Goal: Task Accomplishment & Management: Manage account settings

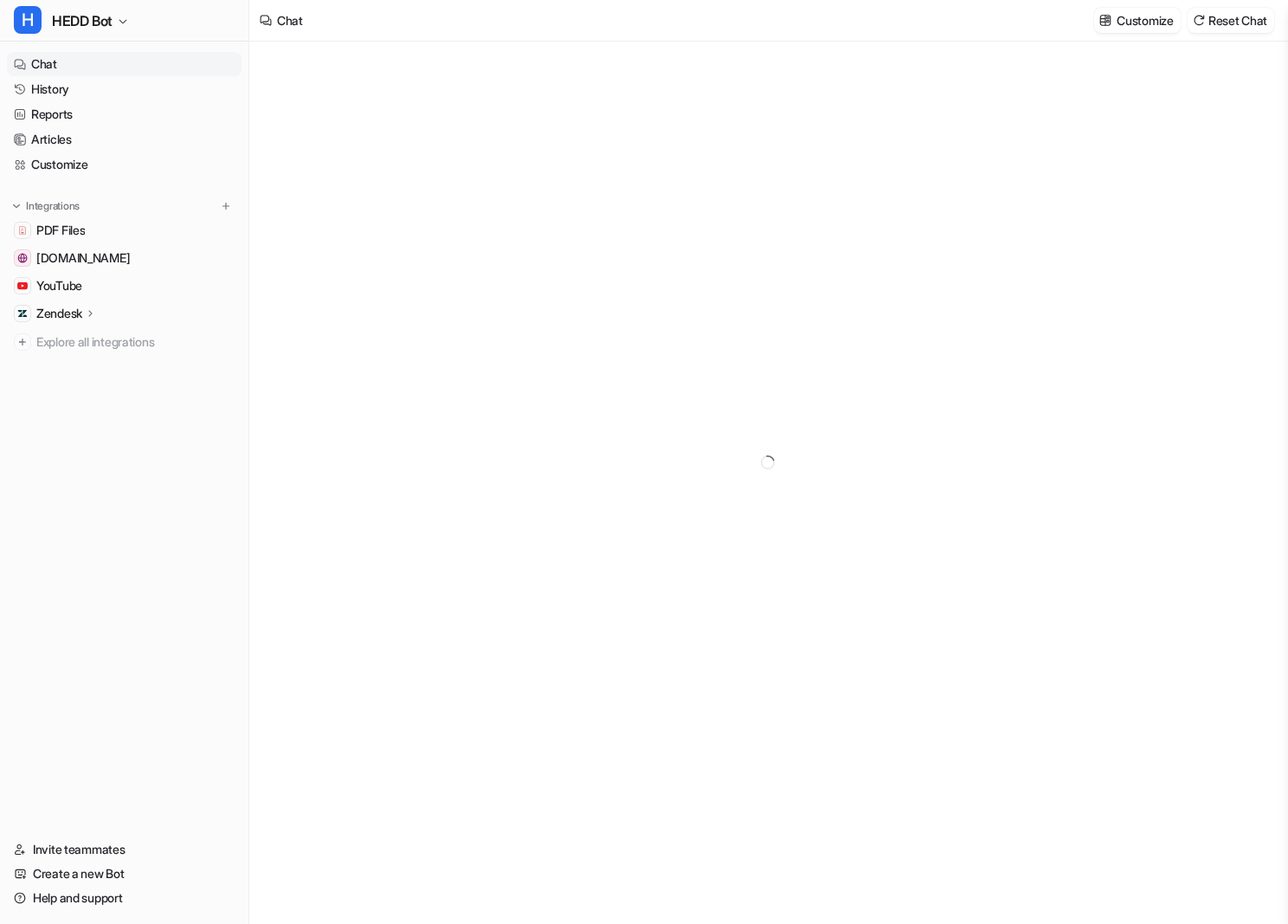
type textarea "**********"
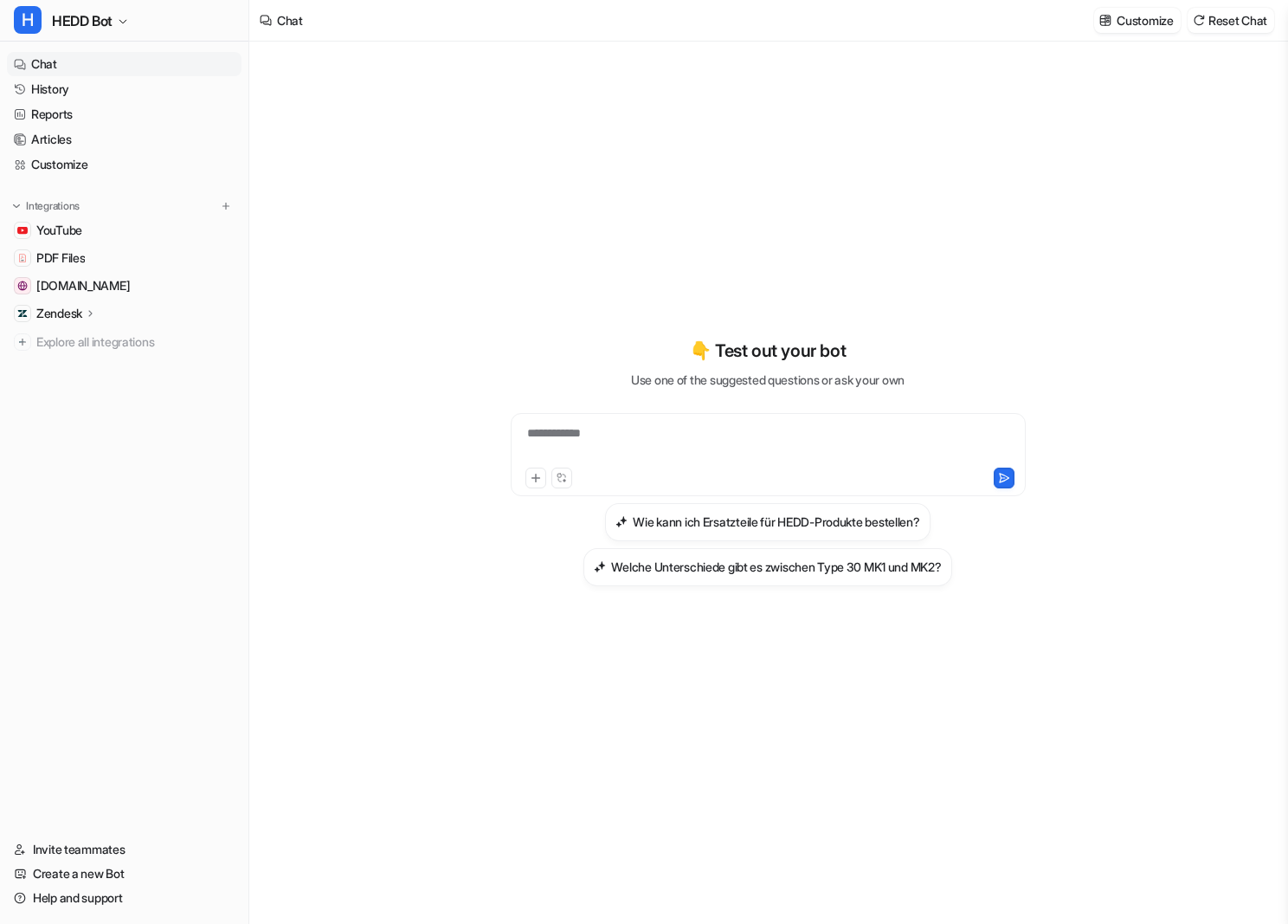
click at [57, 309] on p "Zendesk" at bounding box center [60, 313] width 46 height 17
click at [62, 280] on span "[DOMAIN_NAME]" at bounding box center [83, 285] width 93 height 17
click at [71, 255] on span "PDF Files" at bounding box center [61, 258] width 48 height 17
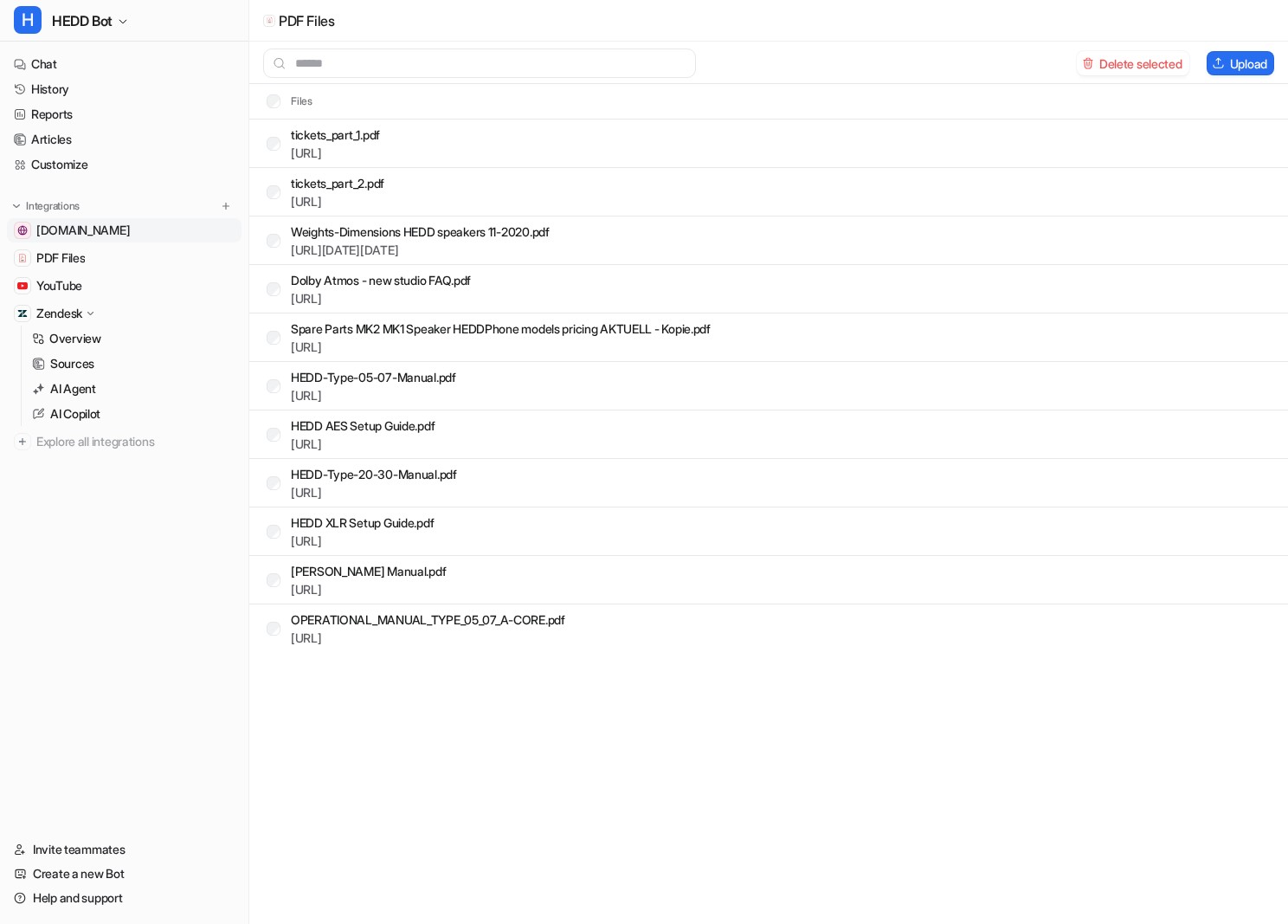
click at [97, 232] on span "[DOMAIN_NAME]" at bounding box center [83, 231] width 93 height 17
click at [85, 254] on span "PDF Files" at bounding box center [61, 258] width 48 height 17
click at [117, 139] on link "Articles" at bounding box center [124, 138] width 234 height 24
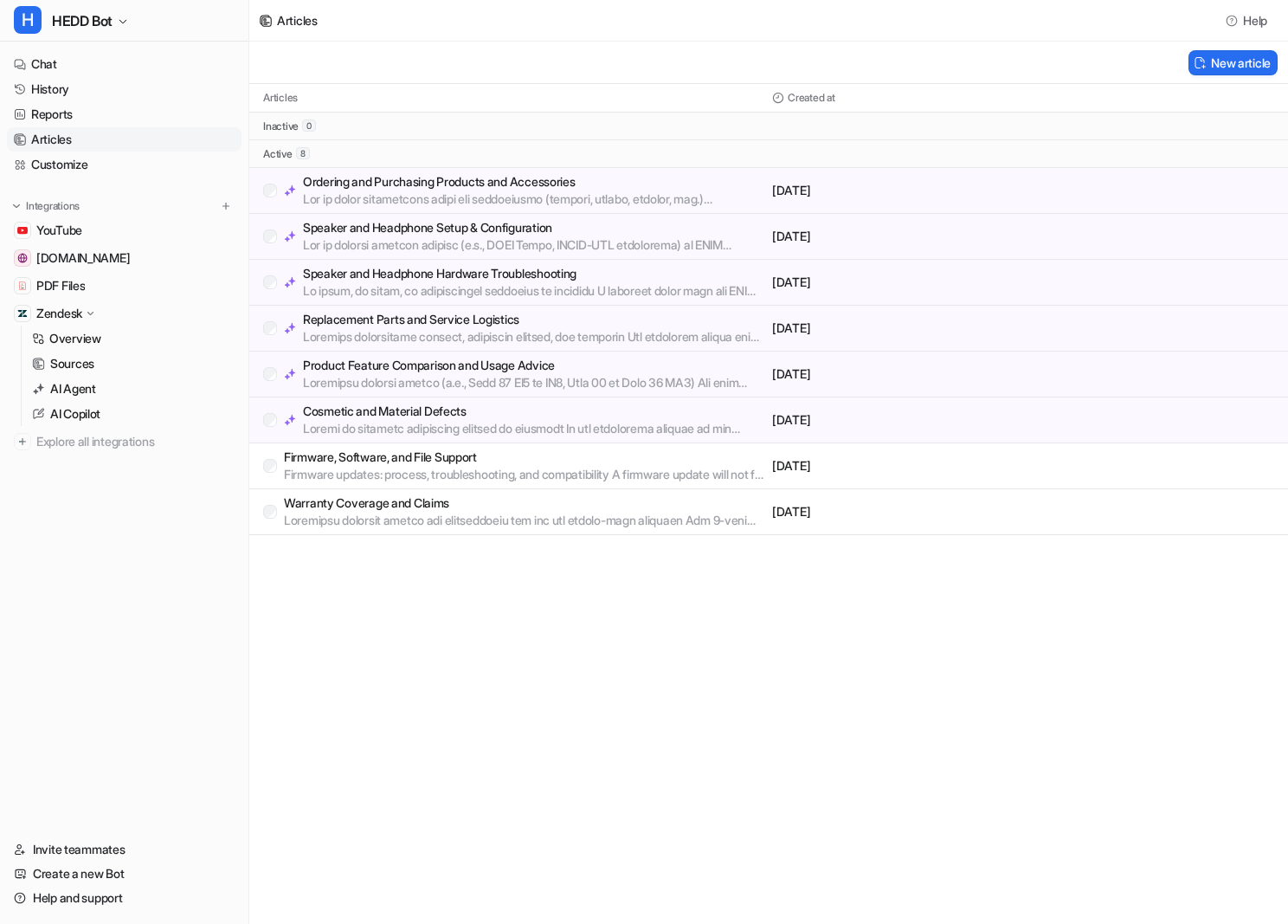
click at [292, 471] on p "Firmware updates: process, troubleshooting, and compatibility A firmware update…" at bounding box center [524, 474] width 481 height 17
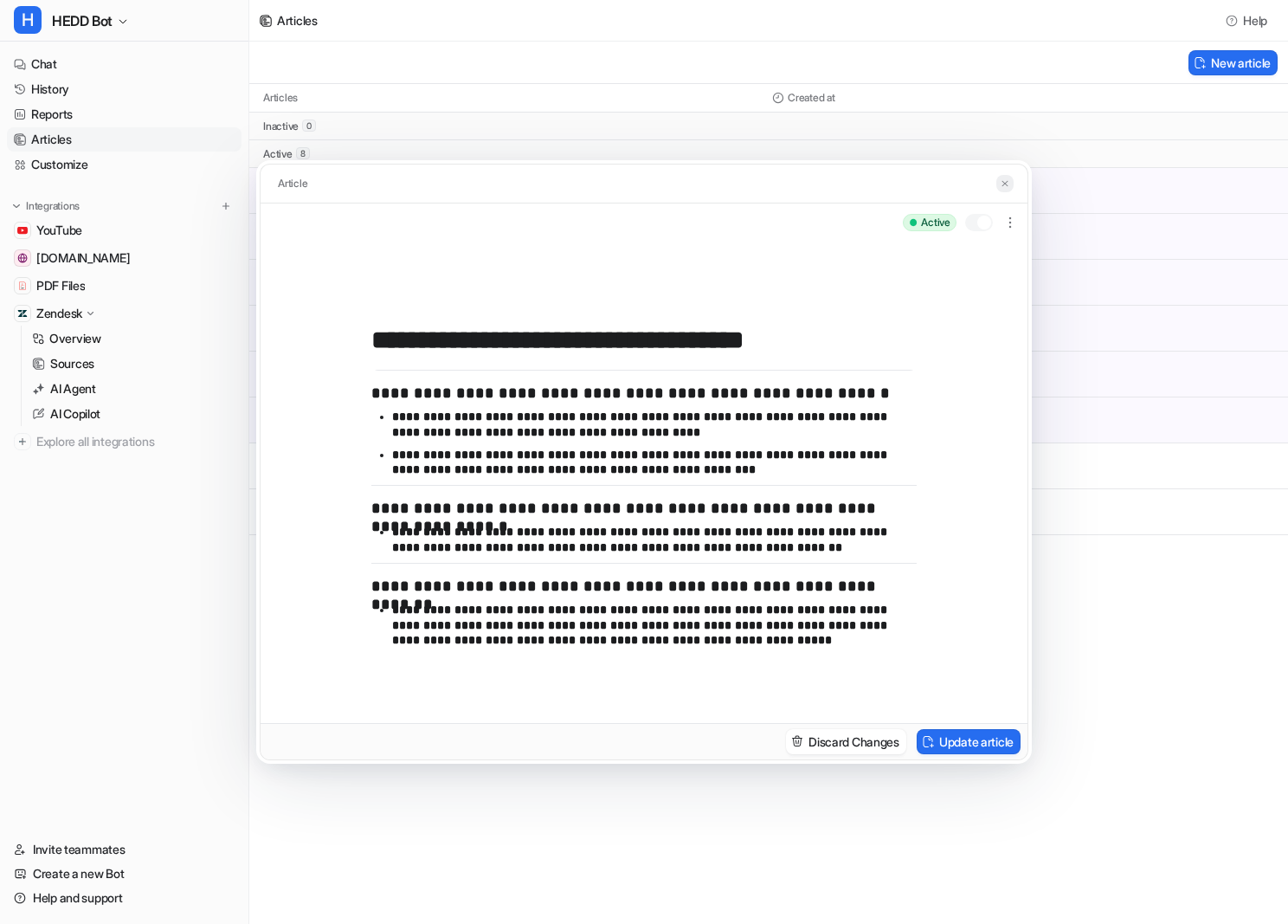
click at [998, 187] on button at bounding box center [1005, 183] width 17 height 18
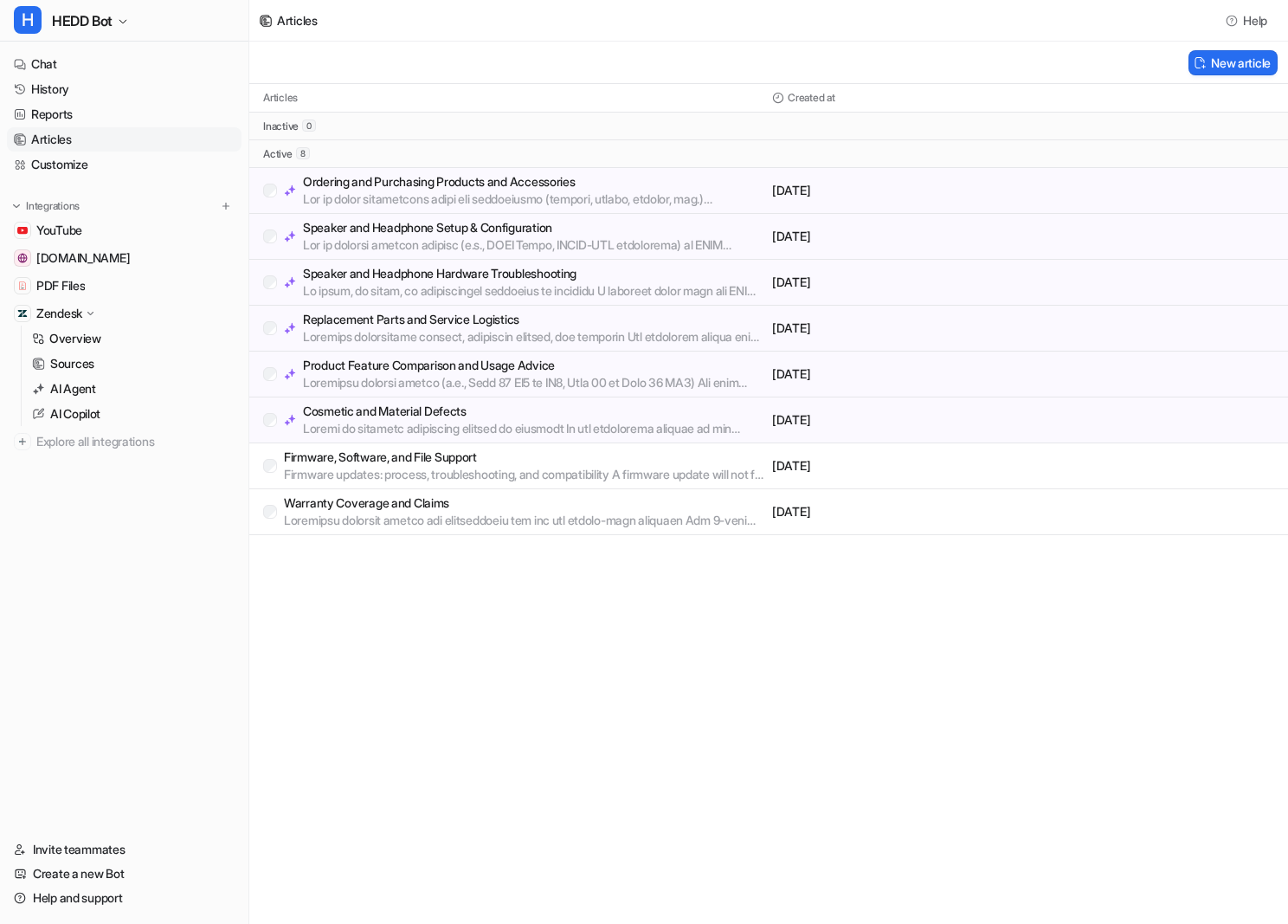
click at [407, 326] on p "Replacement Parts and Service Logistics" at bounding box center [533, 320] width 462 height 17
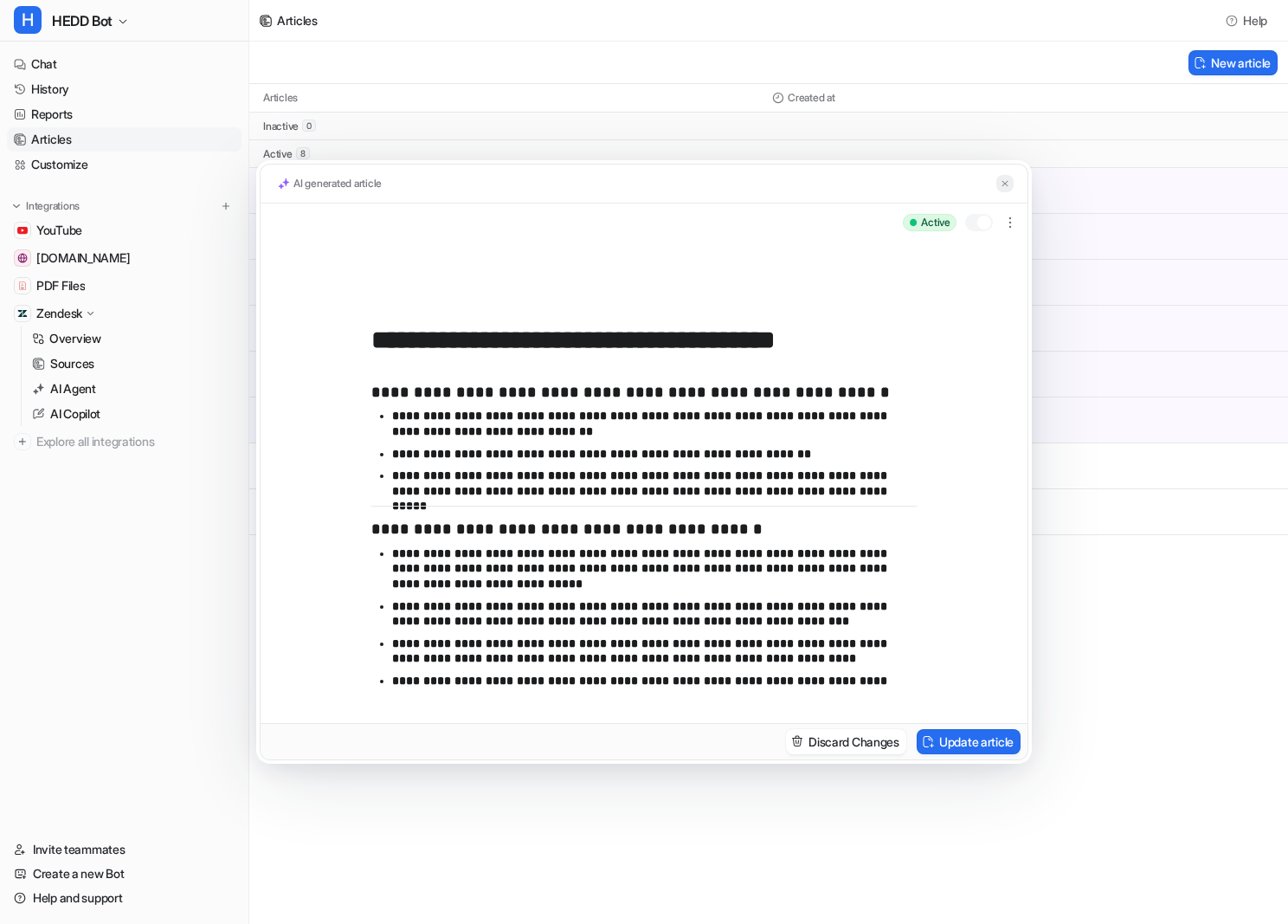
click at [1008, 181] on img at bounding box center [1005, 184] width 11 height 12
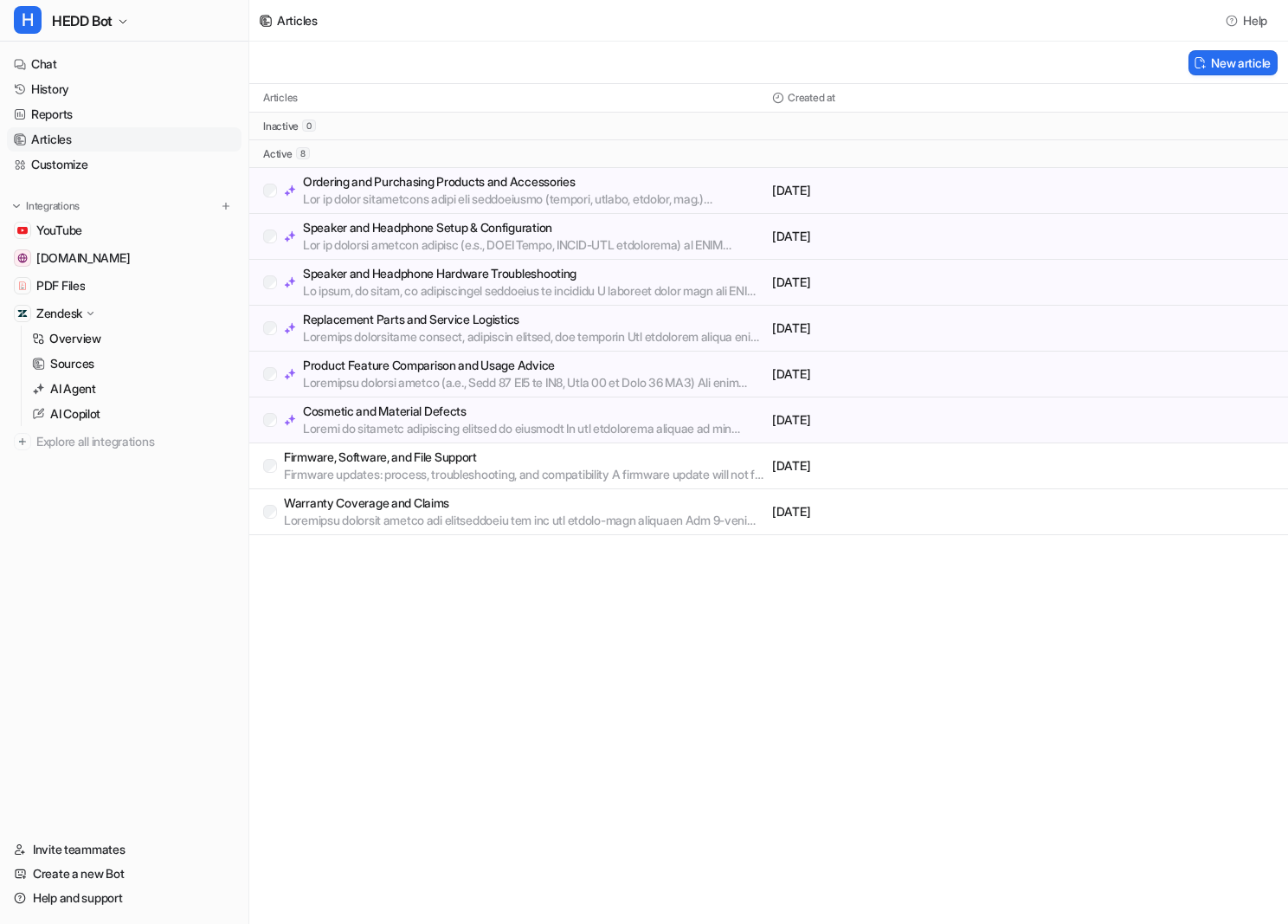
click at [393, 232] on p "Speaker and Headphone Setup & Configuration" at bounding box center [533, 228] width 462 height 17
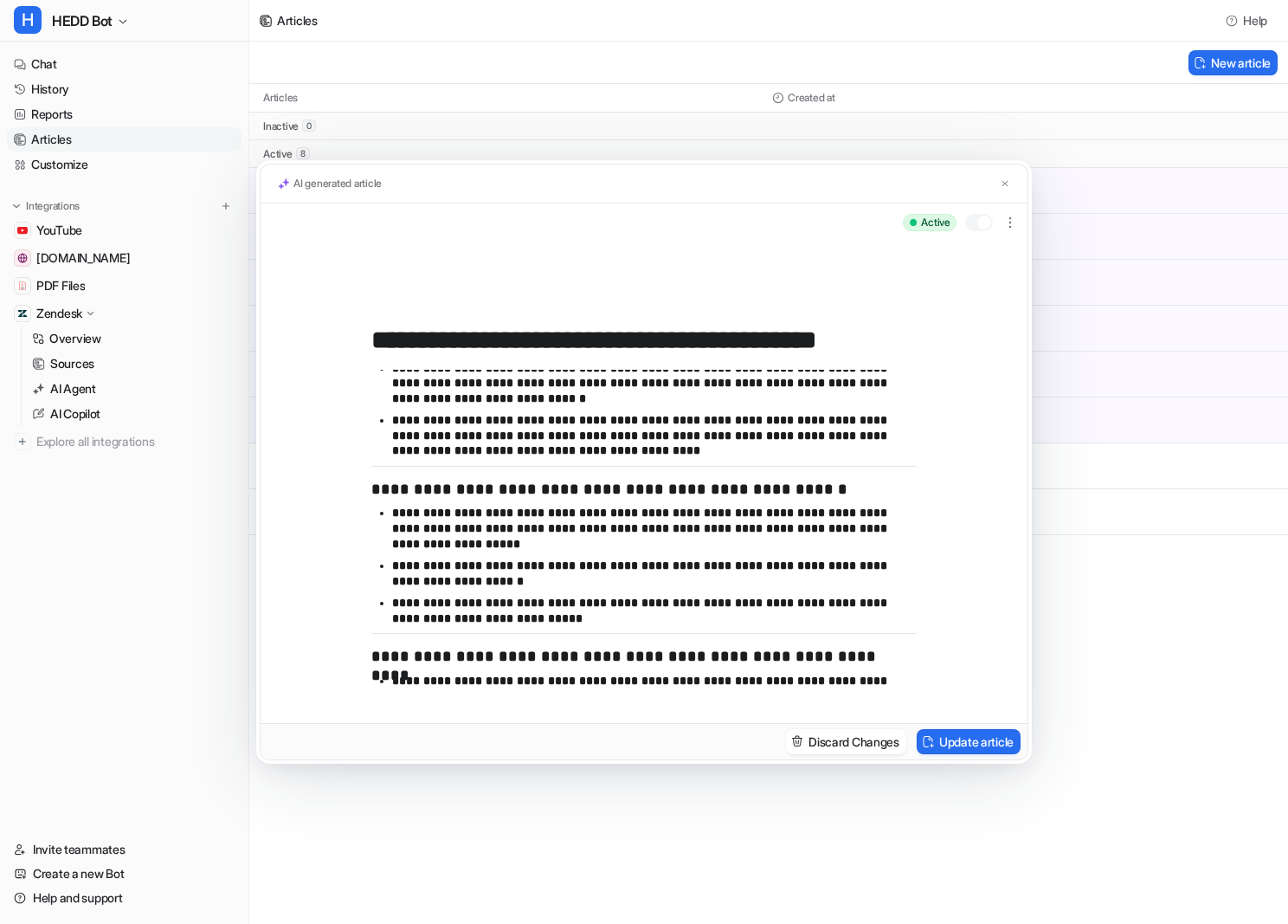
scroll to position [255, 0]
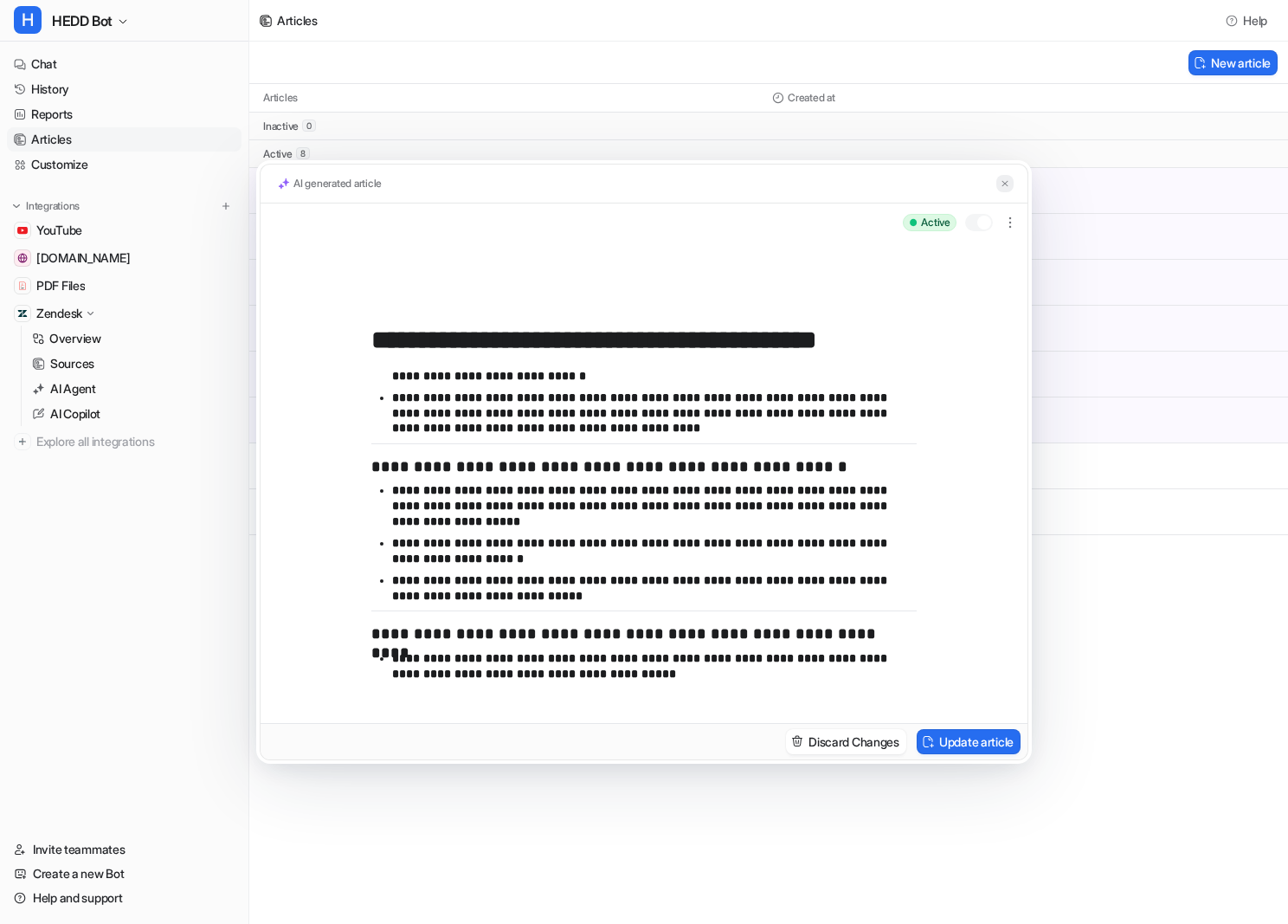
click at [1000, 182] on img at bounding box center [1005, 184] width 11 height 12
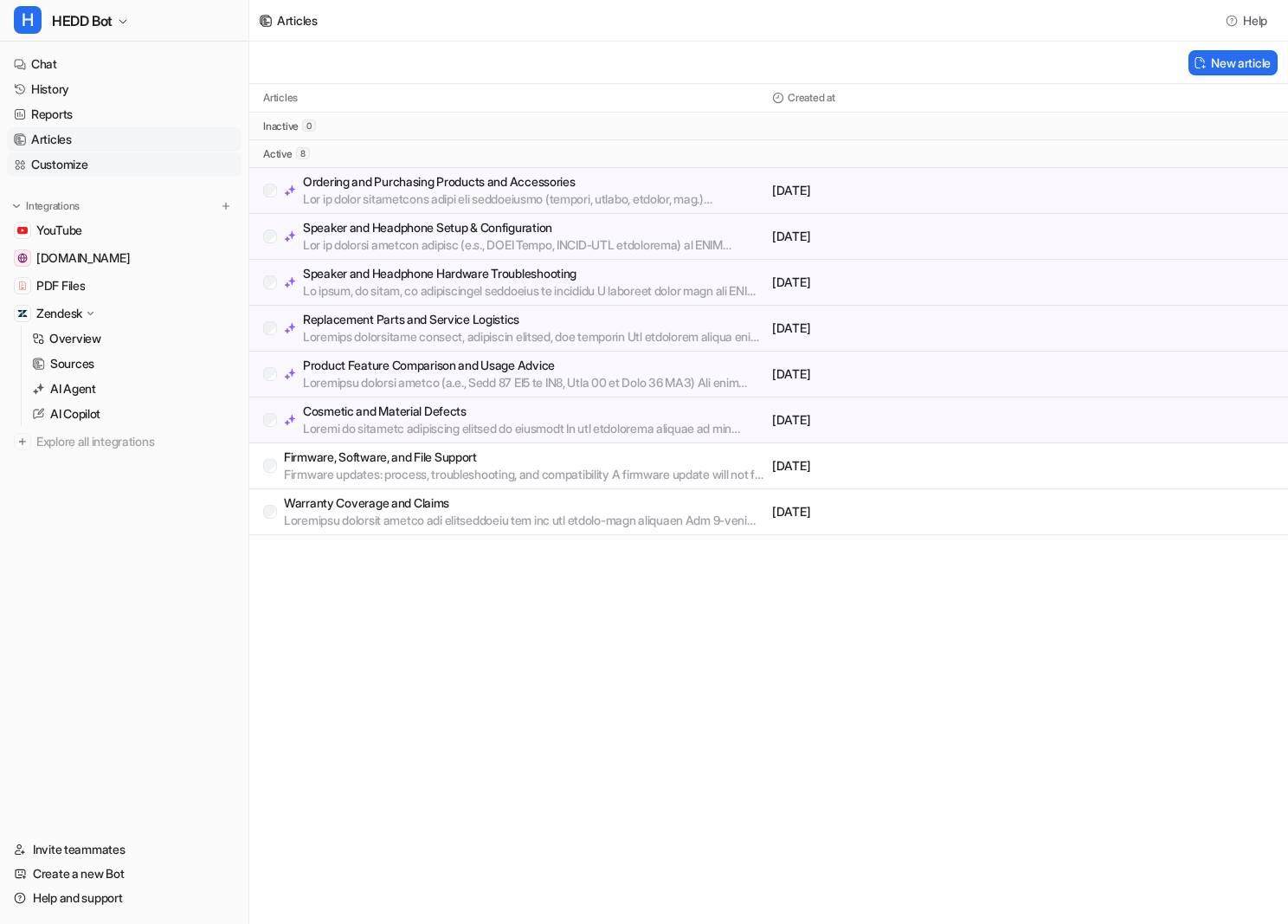
click at [80, 168] on link "Customize" at bounding box center [124, 164] width 234 height 24
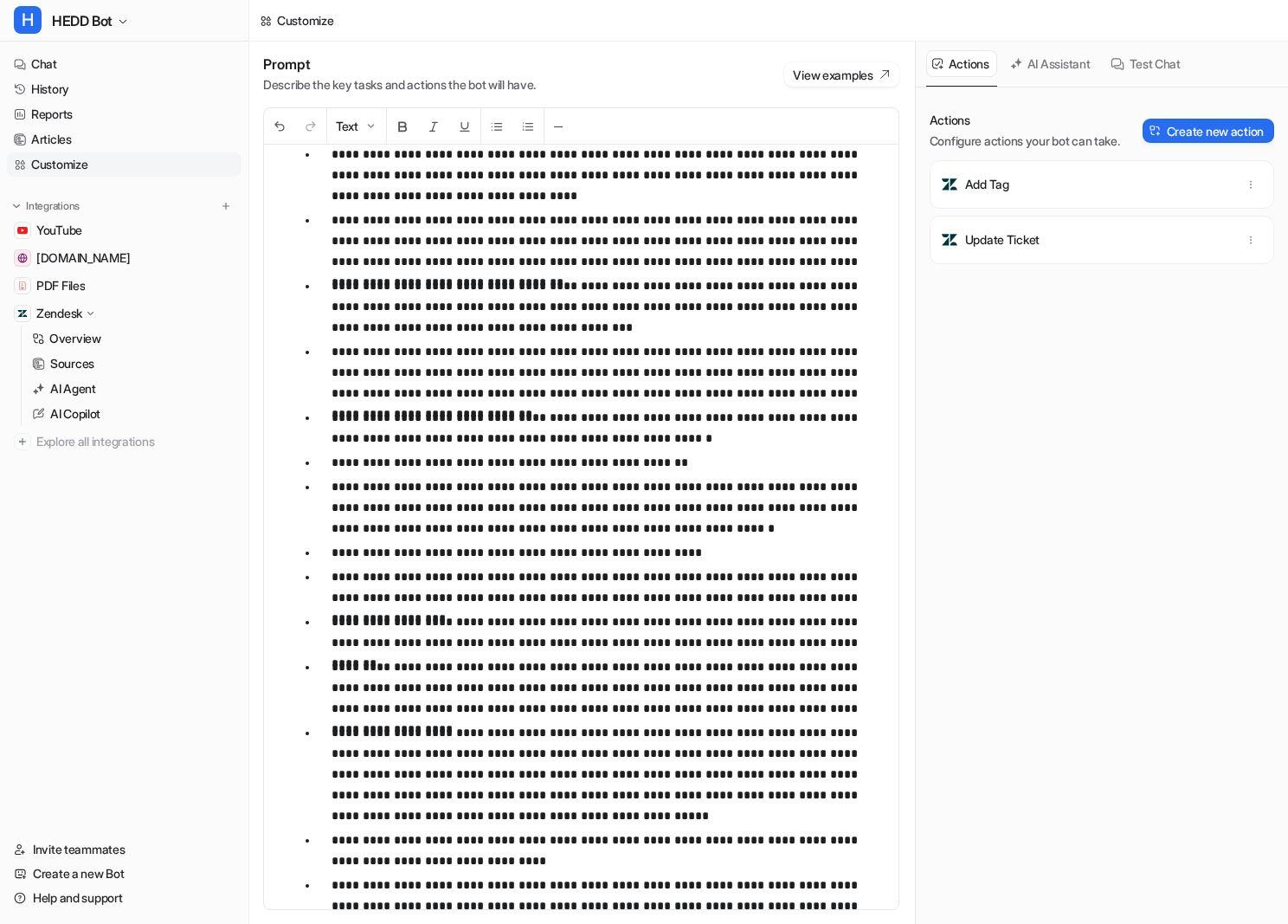
scroll to position [503, 0]
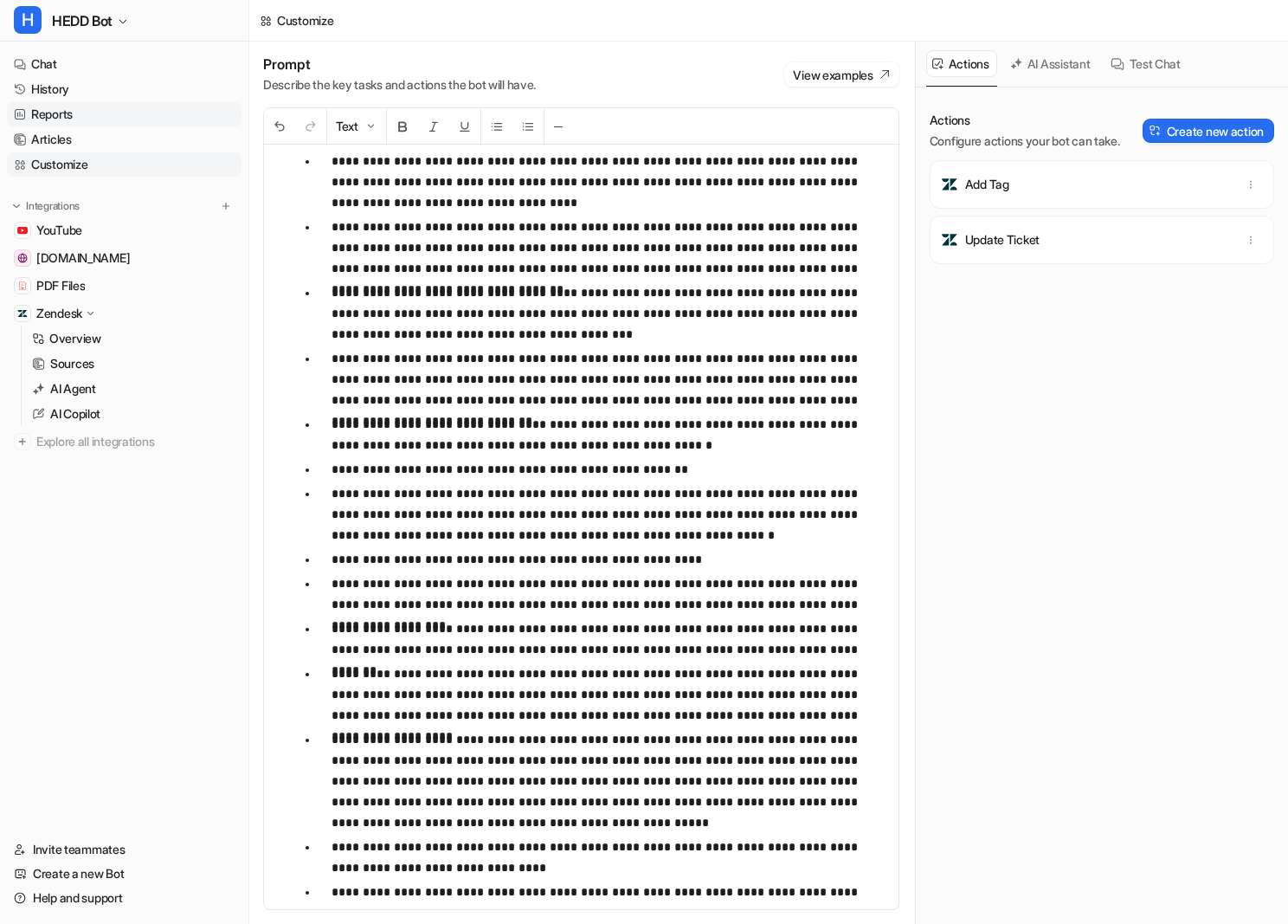
click at [121, 111] on link "Reports" at bounding box center [124, 113] width 234 height 24
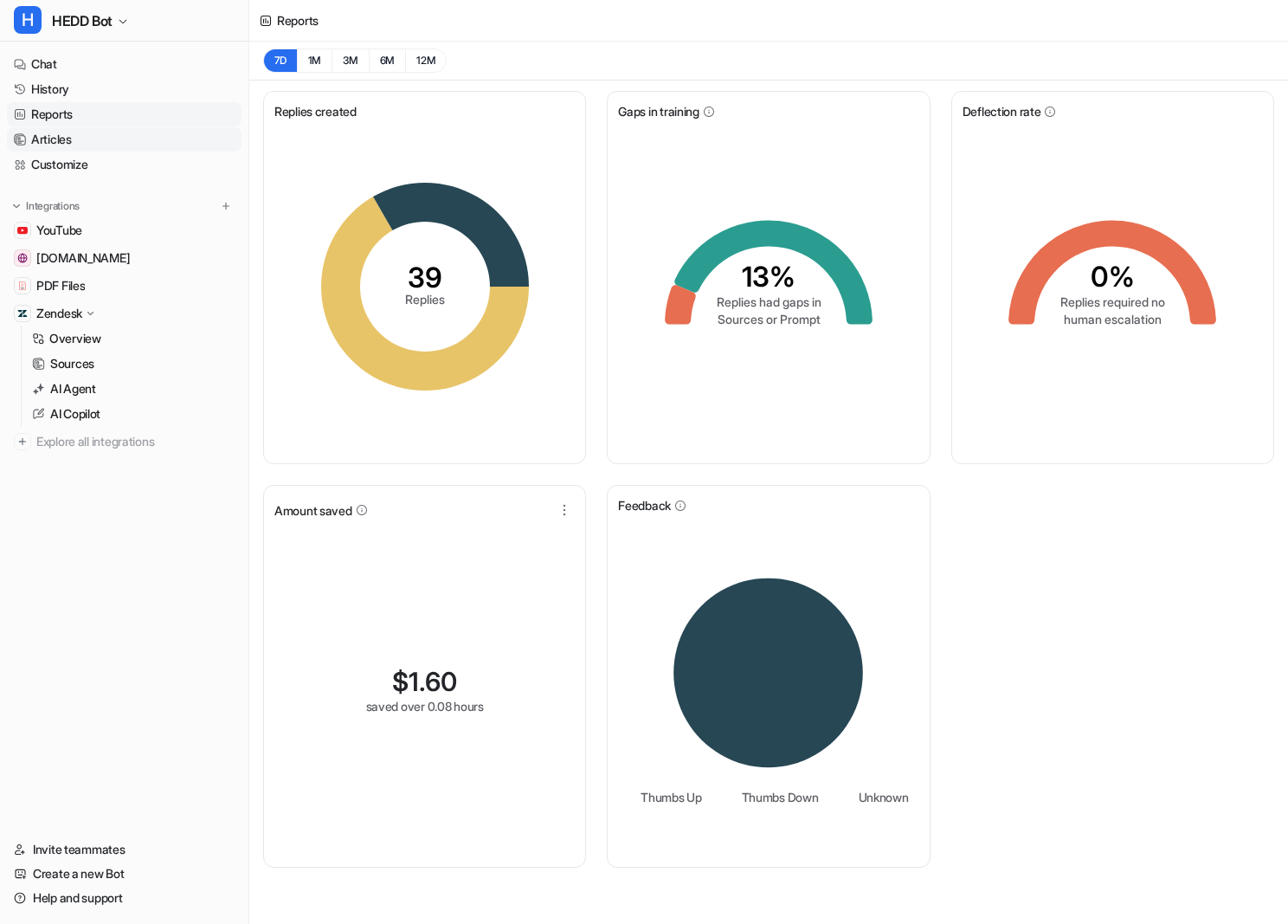
click at [101, 146] on link "Articles" at bounding box center [124, 138] width 234 height 24
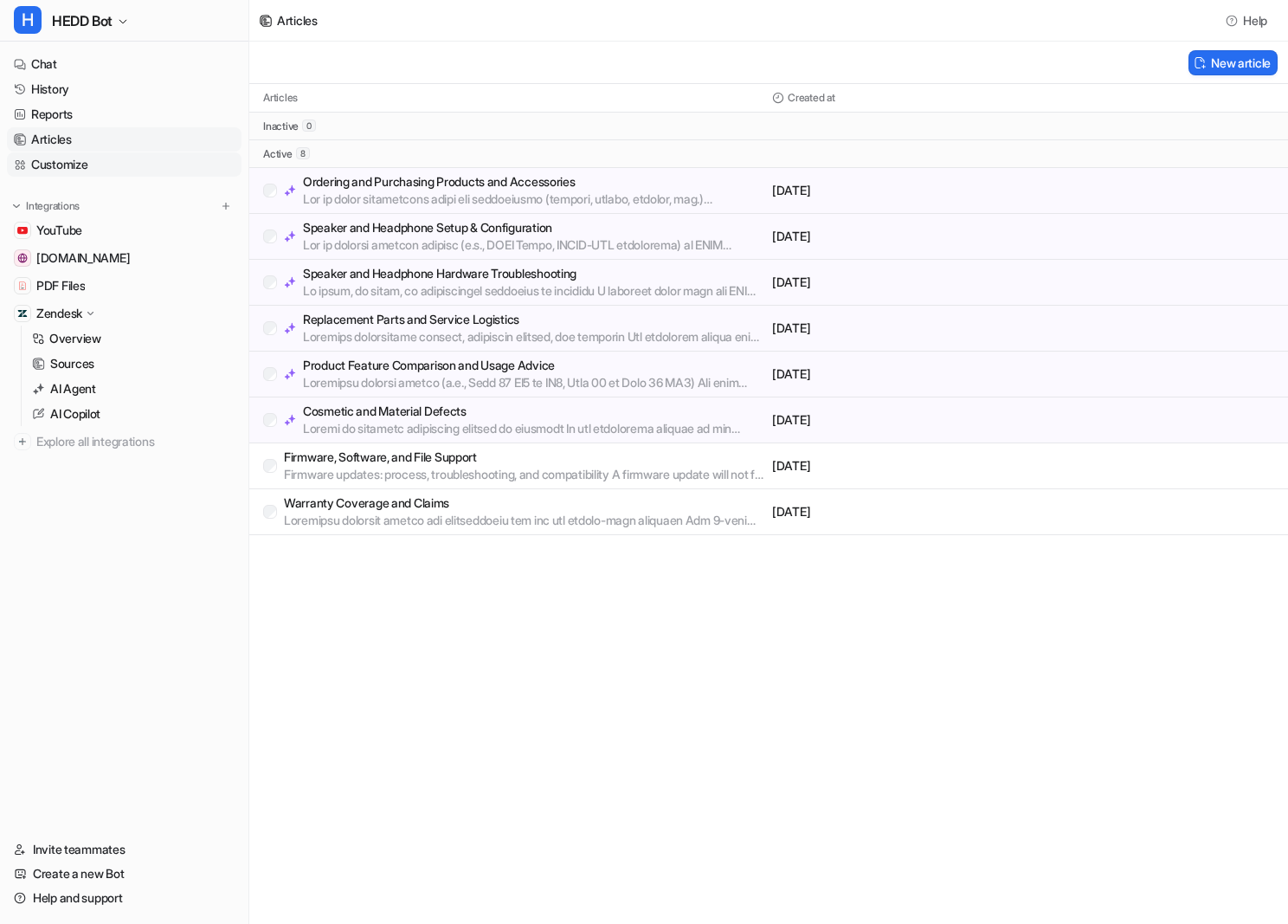
click at [70, 158] on link "Customize" at bounding box center [124, 164] width 234 height 24
click at [56, 162] on link "Customize" at bounding box center [124, 164] width 234 height 24
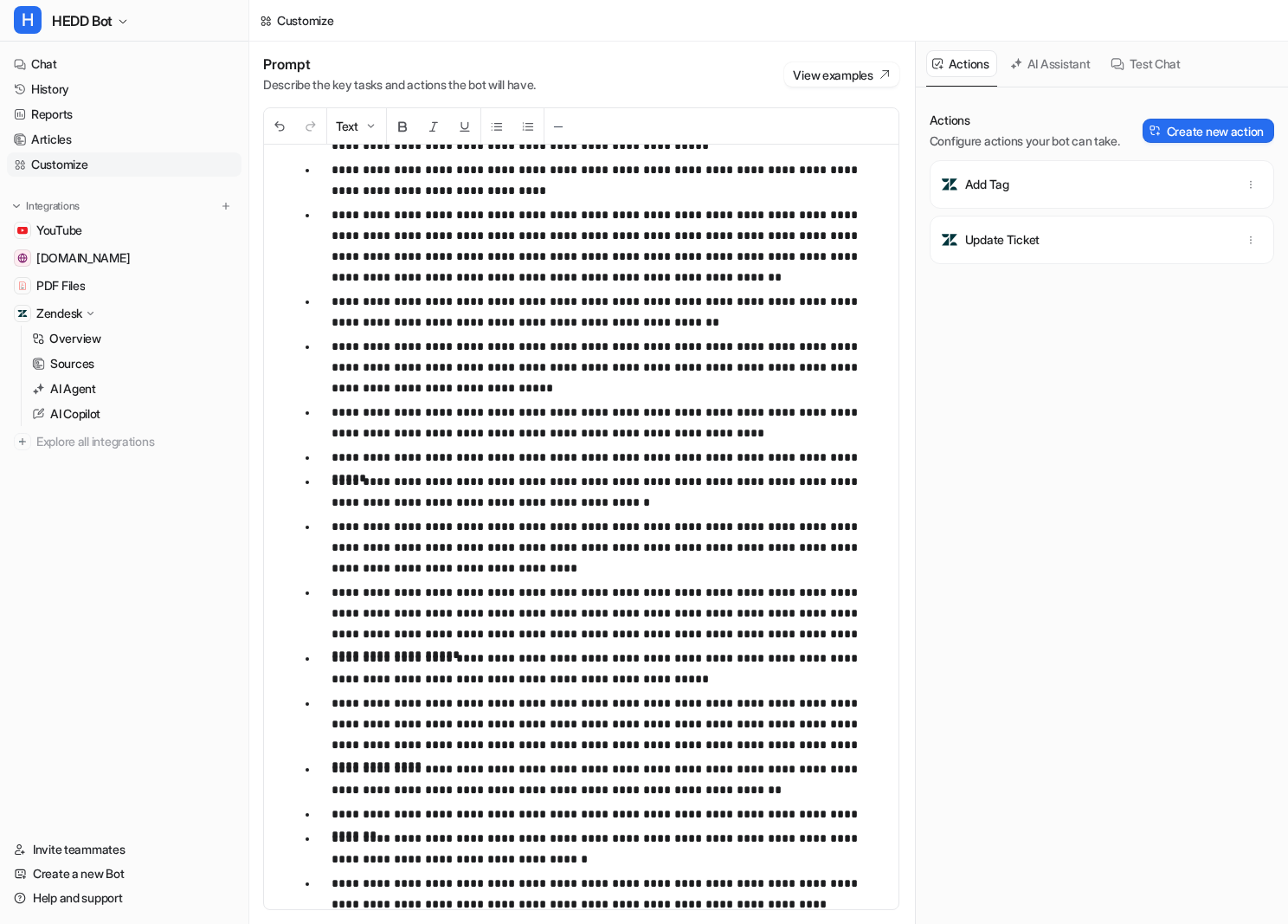
scroll to position [1377, 0]
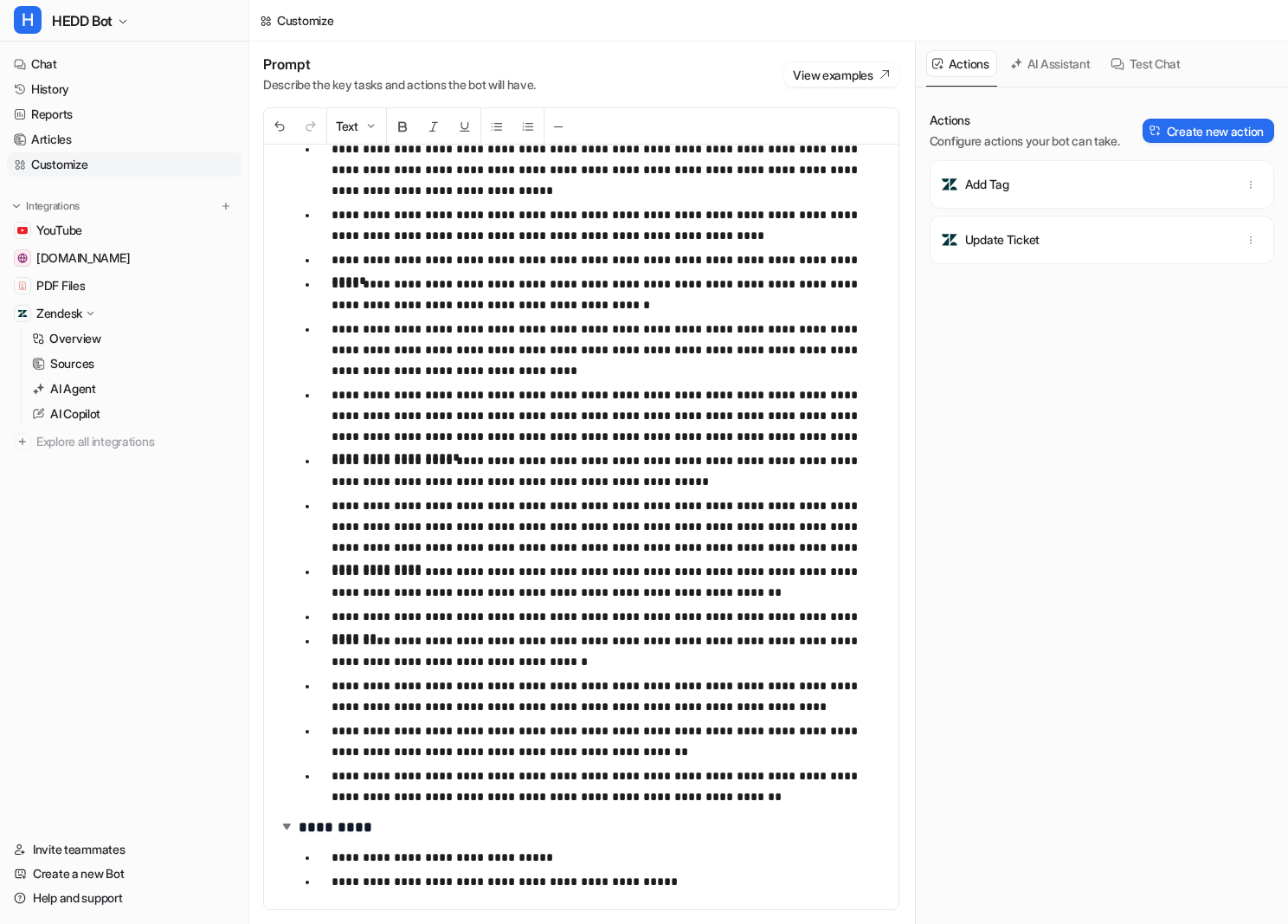
drag, startPoint x: 740, startPoint y: 797, endPoint x: 752, endPoint y: 794, distance: 12.4
click at [752, 794] on p "**********" at bounding box center [608, 786] width 553 height 41
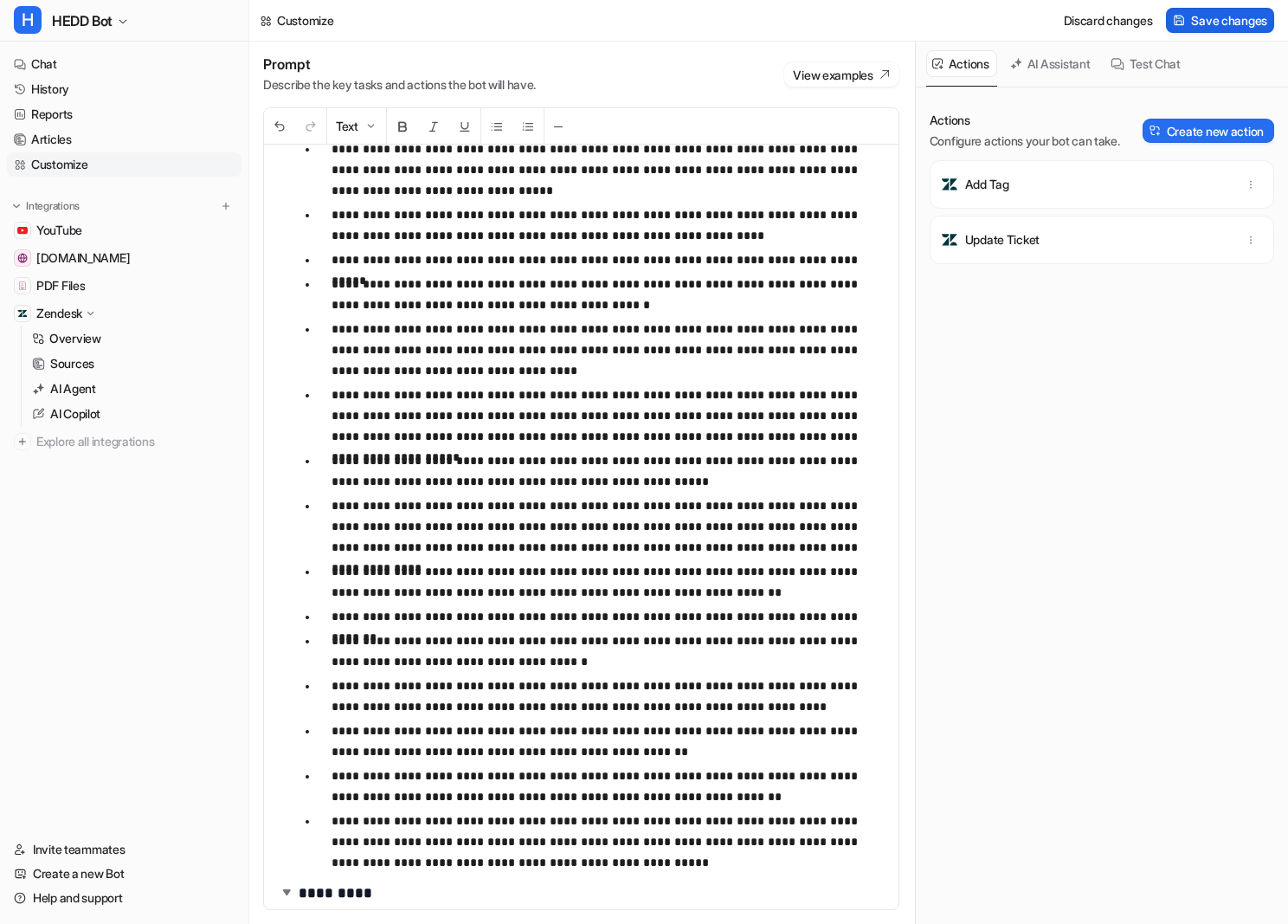
click at [1262, 18] on span "Save changes" at bounding box center [1228, 20] width 76 height 18
